Goal: Browse casually: Explore the website without a specific task or goal

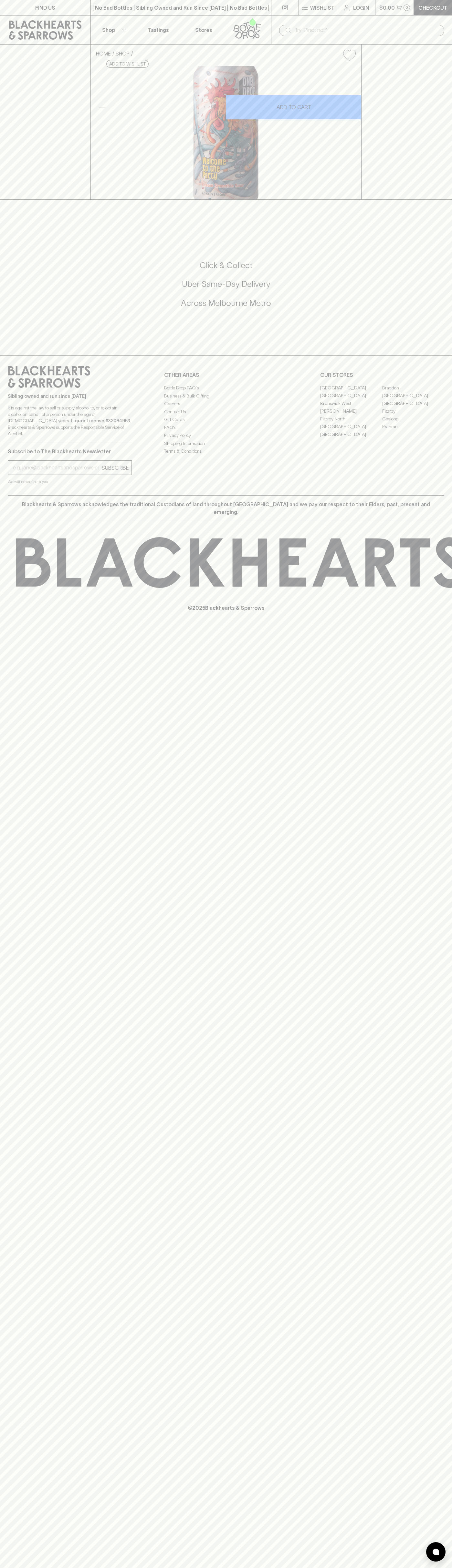
click at [429, 1255] on div "FIND US | No Bad Bottles | Sibling Owned and Run Since 2006 | No Bad Bottles | …" at bounding box center [226, 784] width 452 height 1568
click at [269, 1567] on html "FIND US | No Bad Bottles | Sibling Owned and Run Since 2006 | No Bad Bottles | …" at bounding box center [226, 784] width 452 height 1568
click at [16, 588] on icon at bounding box center [453, 562] width 873 height 51
